Goal: Information Seeking & Learning: Learn about a topic

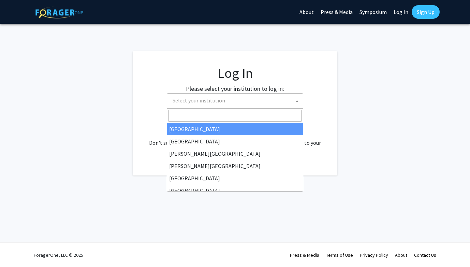
click at [199, 101] on span "Select your institution" at bounding box center [199, 100] width 53 height 7
select select "34"
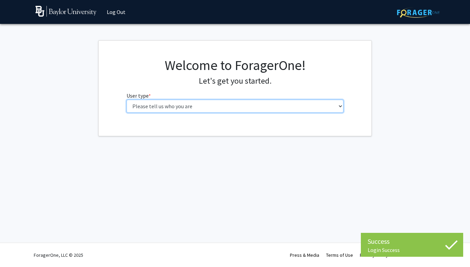
click at [134, 105] on select "Please tell us who you are Undergraduate Student Master's Student Doctoral Cand…" at bounding box center [235, 106] width 217 height 13
select select "1: undergrad"
click at [127, 100] on select "Please tell us who you are Undergraduate Student Master's Student Doctoral Cand…" at bounding box center [235, 106] width 217 height 13
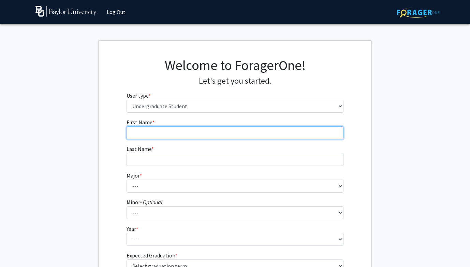
click at [292, 134] on input "First Name * required" at bounding box center [235, 132] width 217 height 13
type input "Ava"
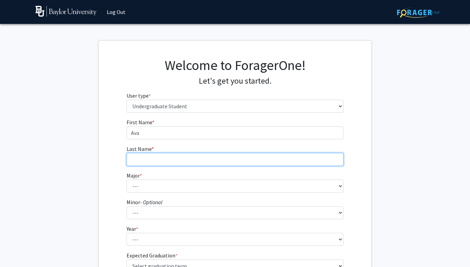
click at [291, 164] on input "Last Name * required" at bounding box center [235, 159] width 217 height 13
type input "[PERSON_NAME]"
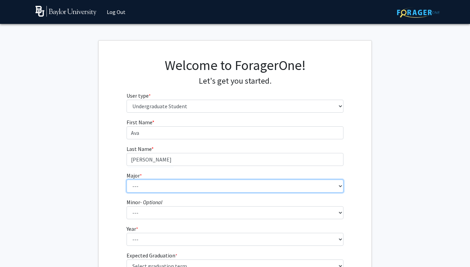
click at [285, 186] on select "--- Accounting American Studies Anthropology Apparel Design & Product Developme…" at bounding box center [235, 185] width 217 height 13
select select "92: 2757"
click at [127, 179] on select "--- Accounting American Studies Anthropology Apparel Design & Product Developme…" at bounding box center [235, 185] width 217 height 13
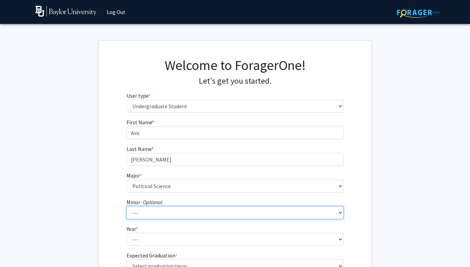
click at [247, 216] on select "--- Advertising American Sign Language American Studies Anthropology Apparel Me…" at bounding box center [235, 212] width 217 height 13
select select "60: 2123"
click at [127, 206] on select "--- Advertising American Sign Language American Studies Anthropology Apparel Me…" at bounding box center [235, 212] width 217 height 13
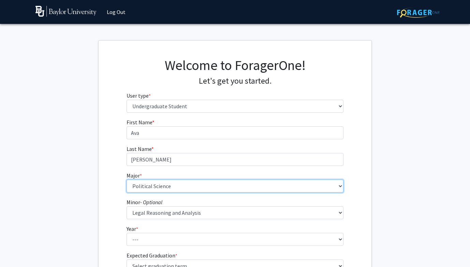
click at [205, 183] on select "--- Accounting American Studies Anthropology Apparel Design & Product Developme…" at bounding box center [235, 185] width 217 height 13
click at [127, 179] on select "--- Accounting American Studies Anthropology Apparel Design & Product Developme…" at bounding box center [235, 185] width 217 height 13
click at [143, 190] on select "--- Accounting American Studies Anthropology Apparel Design & Product Developme…" at bounding box center [235, 185] width 217 height 13
select select "92: 2757"
click at [127, 179] on select "--- Accounting American Studies Anthropology Apparel Design & Product Developme…" at bounding box center [235, 185] width 217 height 13
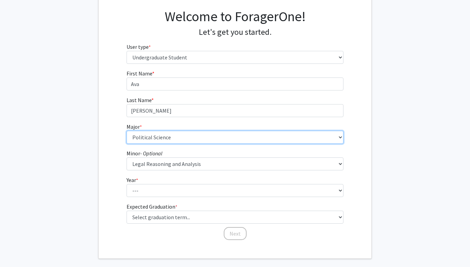
scroll to position [54, 0]
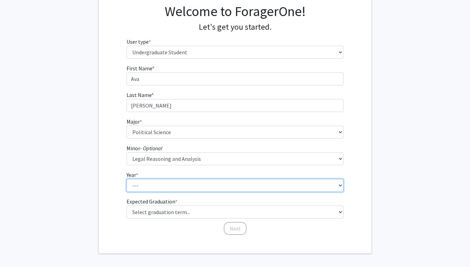
click at [134, 181] on select "--- First-year Sophomore Junior Senior Postbaccalaureate Certificate" at bounding box center [235, 185] width 217 height 13
select select "2: sophomore"
click at [127, 179] on select "--- First-year Sophomore Junior Senior Postbaccalaureate Certificate" at bounding box center [235, 185] width 217 height 13
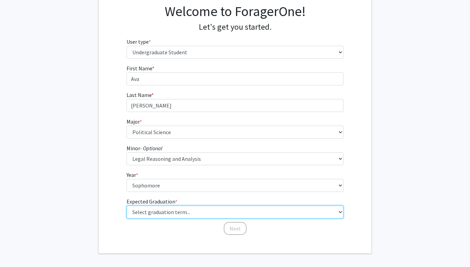
click at [143, 210] on select "Select graduation term... Spring 2025 Summer 2025 Fall 2025 Winter 2025 Spring …" at bounding box center [235, 211] width 217 height 13
select select "9: spring_2027"
click at [127, 205] on select "Select graduation term... Spring 2025 Summer 2025 Fall 2025 Winter 2025 Spring …" at bounding box center [235, 211] width 217 height 13
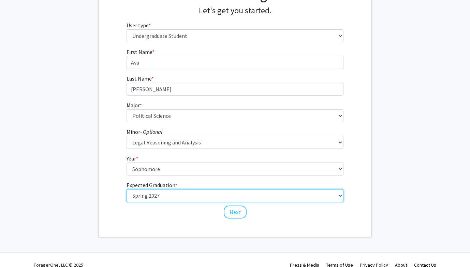
scroll to position [71, 0]
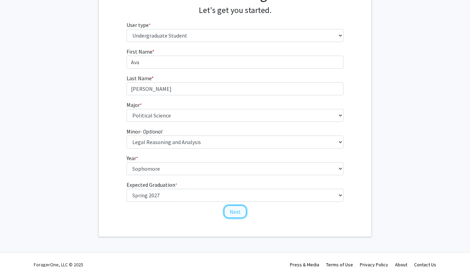
click at [229, 212] on button "Next" at bounding box center [235, 211] width 23 height 13
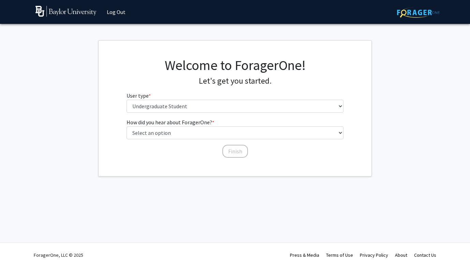
scroll to position [0, 0]
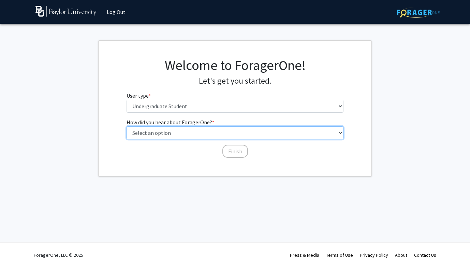
click at [176, 134] on select "Select an option Peer/student recommendation Faculty/staff recommendation Unive…" at bounding box center [235, 132] width 217 height 13
select select "3: university_website"
click at [127, 126] on select "Select an option Peer/student recommendation Faculty/staff recommendation Unive…" at bounding box center [235, 132] width 217 height 13
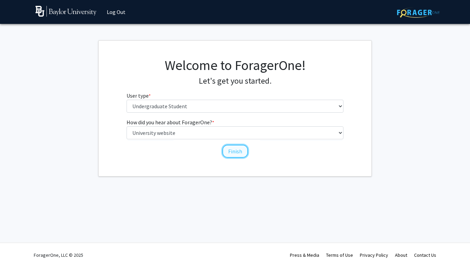
click at [243, 153] on button "Finish" at bounding box center [235, 151] width 26 height 13
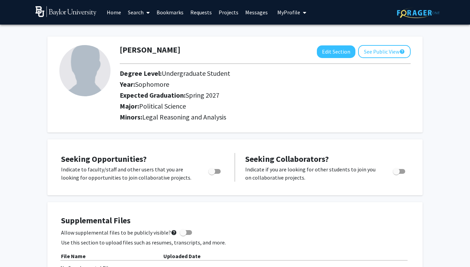
click at [221, 11] on link "Projects" at bounding box center [228, 12] width 27 height 24
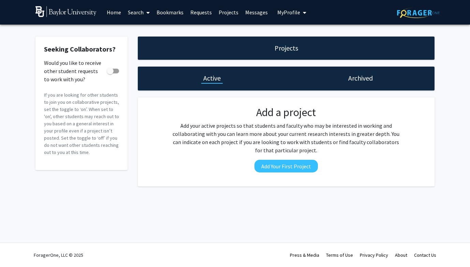
click at [137, 14] on link "Search" at bounding box center [139, 12] width 29 height 24
click at [143, 25] on span "Faculty/Staff" at bounding box center [150, 32] width 50 height 14
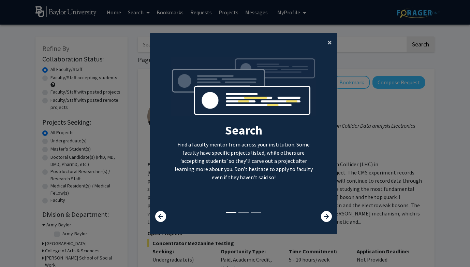
click at [332, 43] on span "×" at bounding box center [330, 42] width 4 height 11
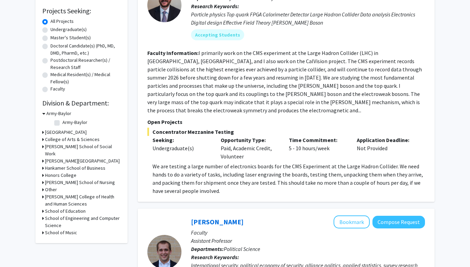
scroll to position [113, 0]
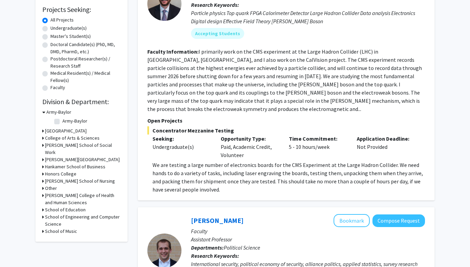
click at [44, 138] on icon at bounding box center [43, 137] width 2 height 7
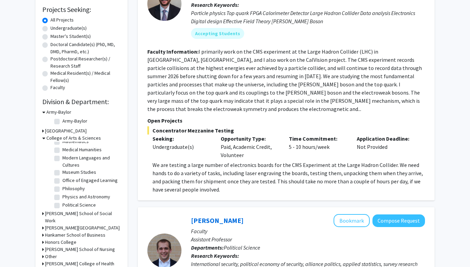
scroll to position [150, 0]
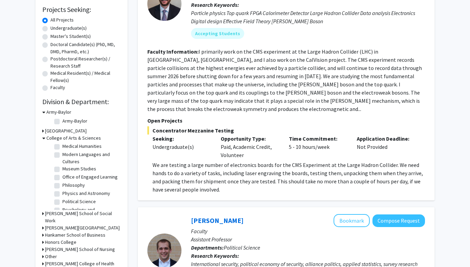
click at [62, 198] on label "Political Science" at bounding box center [78, 201] width 33 height 7
click at [62, 198] on input "Political Science" at bounding box center [64, 200] width 4 height 4
checkbox input "true"
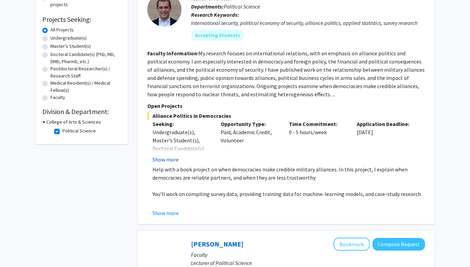
scroll to position [104, 0]
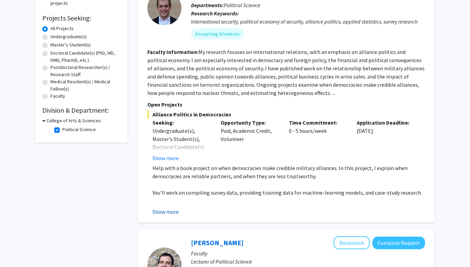
click at [171, 210] on button "Show more" at bounding box center [166, 211] width 26 height 8
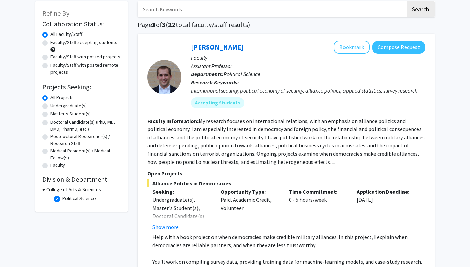
scroll to position [37, 0]
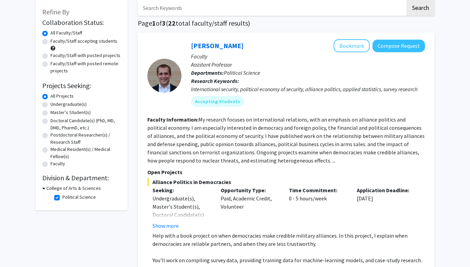
click at [50, 40] on label "Faculty/Staff accepting students" at bounding box center [83, 41] width 67 height 7
click at [50, 40] on input "Faculty/Staff accepting students" at bounding box center [52, 40] width 4 height 4
radio input "true"
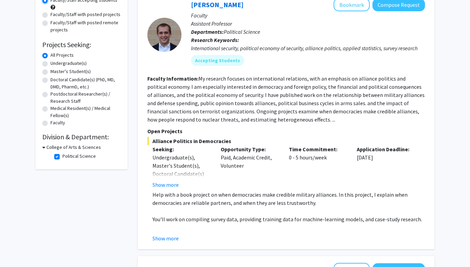
scroll to position [102, 0]
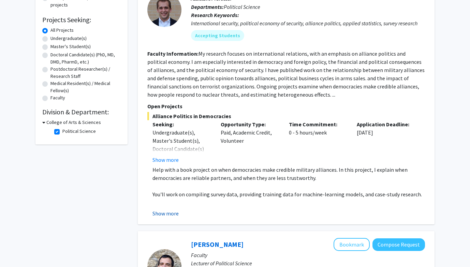
click at [170, 216] on button "Show more" at bounding box center [166, 213] width 26 height 8
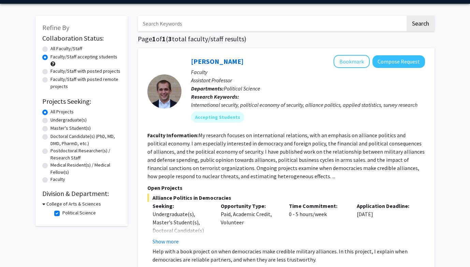
scroll to position [3, 0]
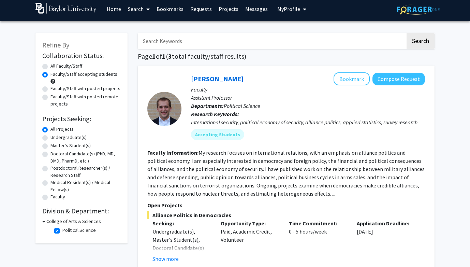
click at [45, 223] on div "College of Arts & Sciences" at bounding box center [81, 221] width 78 height 7
click at [44, 220] on icon at bounding box center [43, 221] width 3 height 7
click at [44, 220] on div "College of Arts & Sciences" at bounding box center [81, 221] width 78 height 7
click at [42, 221] on div "Refine By Collaboration Status: Collaboration Status All Faculty/Staff Collabor…" at bounding box center [81, 132] width 92 height 199
click at [46, 221] on h3 "College of Arts & Sciences" at bounding box center [72, 221] width 55 height 7
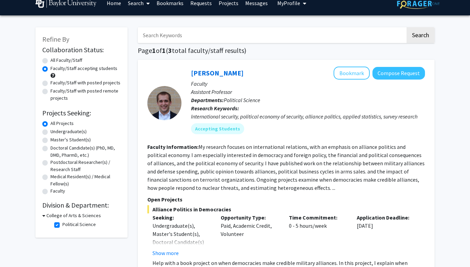
scroll to position [0, 0]
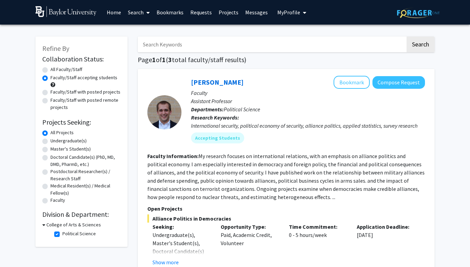
click at [60, 50] on span "Refine By" at bounding box center [55, 48] width 27 height 9
radio input "true"
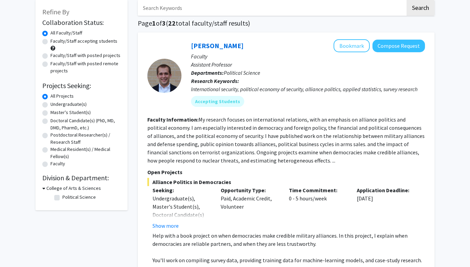
checkbox input "false"
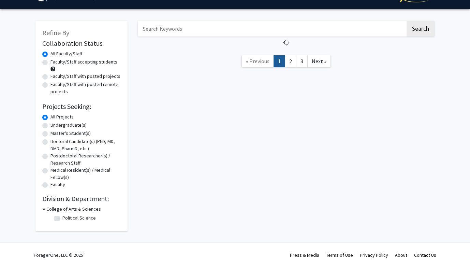
scroll to position [113, 0]
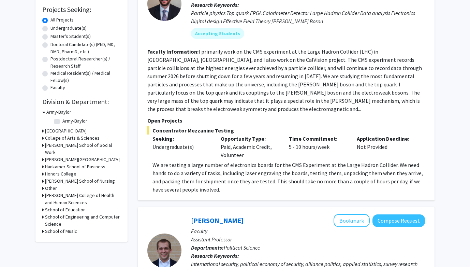
click at [43, 132] on icon at bounding box center [43, 130] width 2 height 7
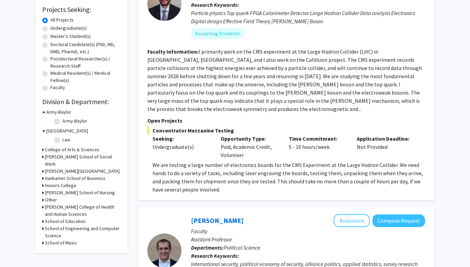
click at [62, 140] on label "Law" at bounding box center [66, 139] width 8 height 7
click at [62, 140] on input "Law" at bounding box center [64, 138] width 4 height 4
checkbox input "true"
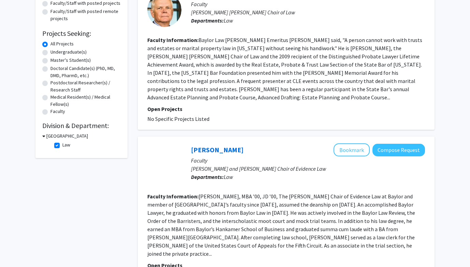
scroll to position [88, 0]
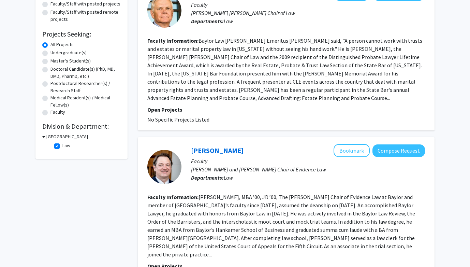
click at [62, 147] on label "Law" at bounding box center [66, 145] width 8 height 7
click at [62, 146] on input "Law" at bounding box center [64, 144] width 4 height 4
checkbox input "false"
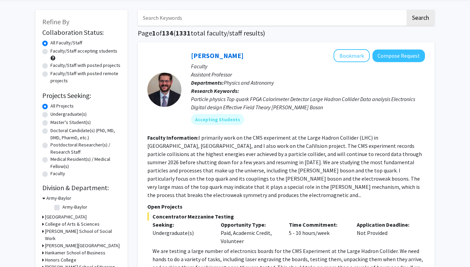
scroll to position [27, 0]
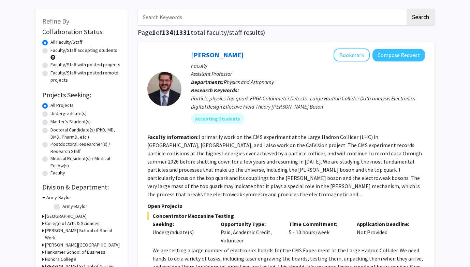
click at [57, 225] on h3 "College of Arts & Sciences" at bounding box center [72, 223] width 55 height 7
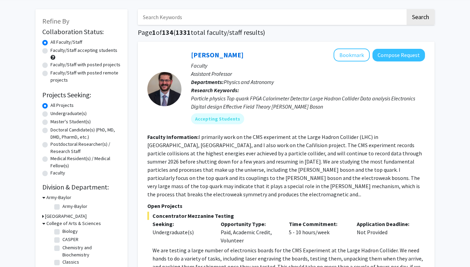
scroll to position [31, 0]
click at [62, 261] on label "Communication" at bounding box center [77, 264] width 31 height 7
click at [62, 261] on input "Communication" at bounding box center [64, 263] width 4 height 4
checkbox input "true"
